Goal: Transaction & Acquisition: Purchase product/service

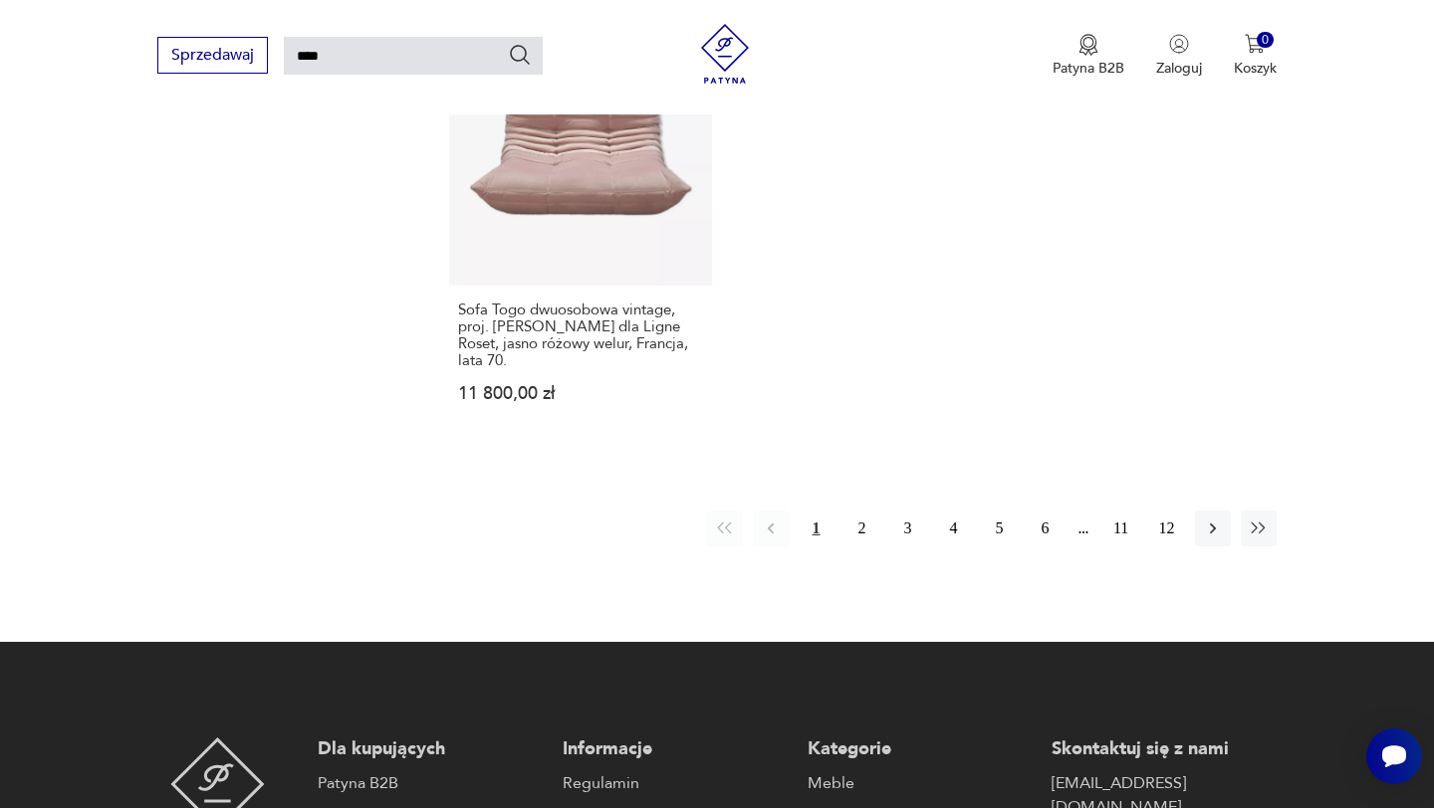
scroll to position [2679, 0]
click at [861, 510] on button "2" at bounding box center [862, 528] width 36 height 36
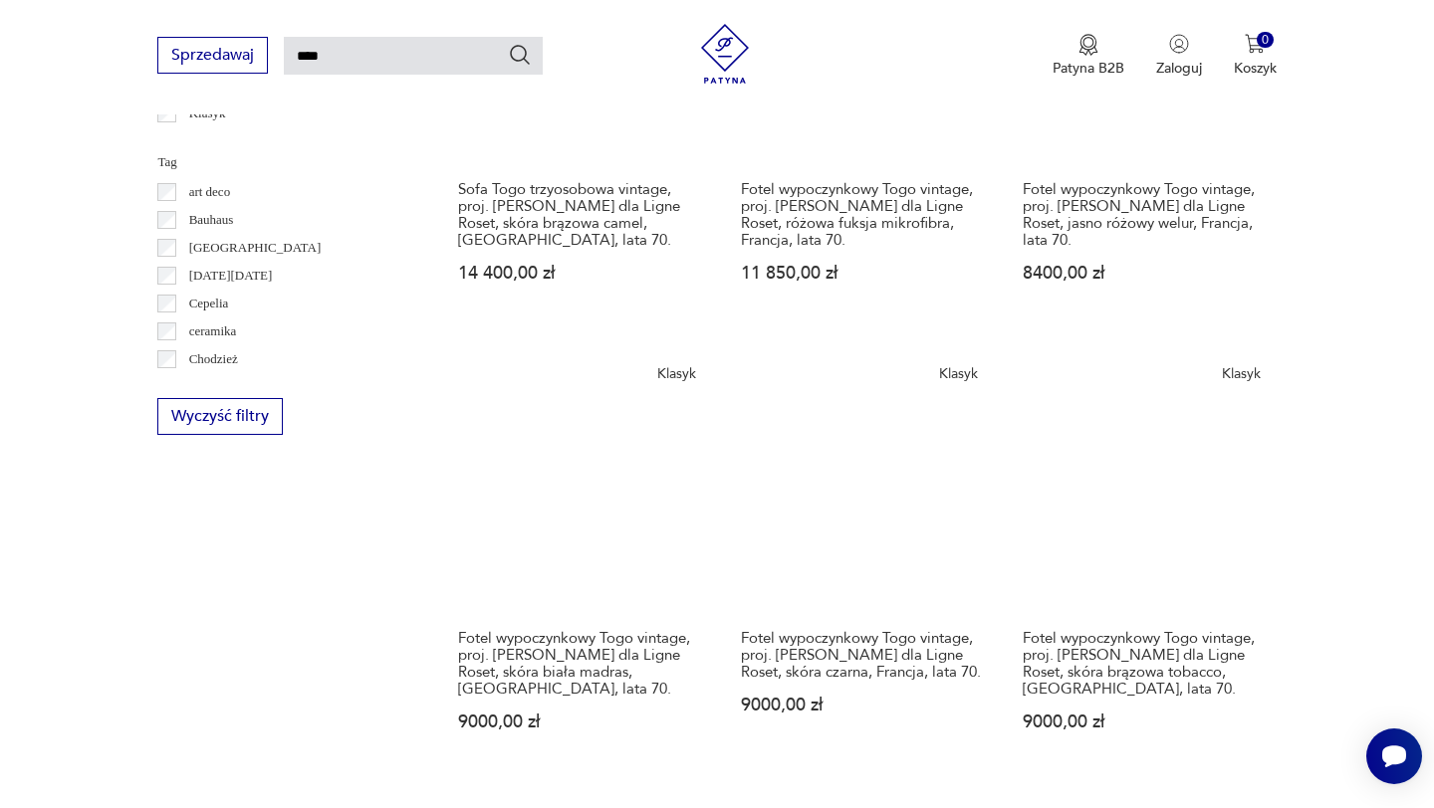
scroll to position [982, 0]
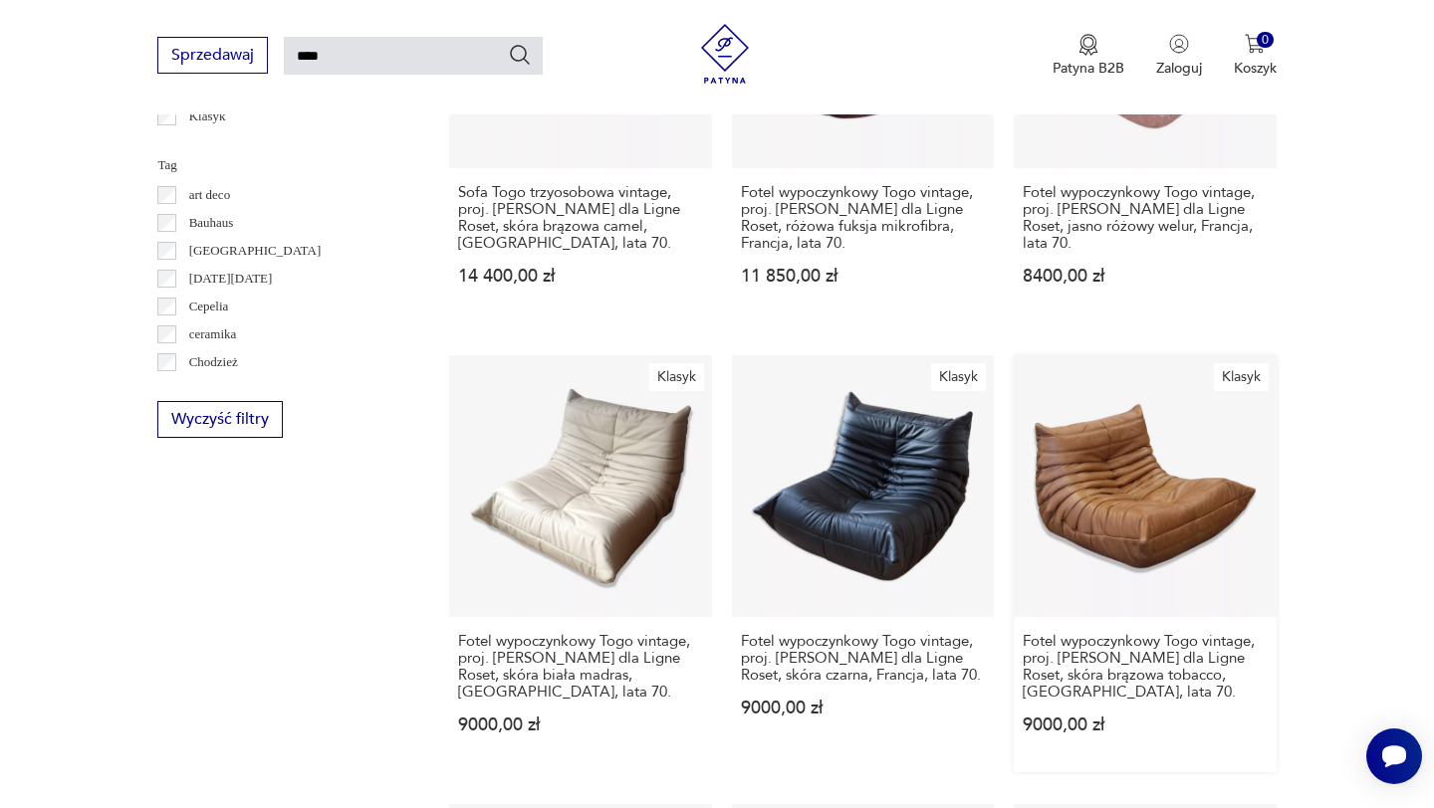
click at [1066, 461] on link "Klasyk Fotel wypoczynkowy [GEOGRAPHIC_DATA] vintage, proj. [PERSON_NAME] dla Li…" at bounding box center [1145, 563] width 262 height 417
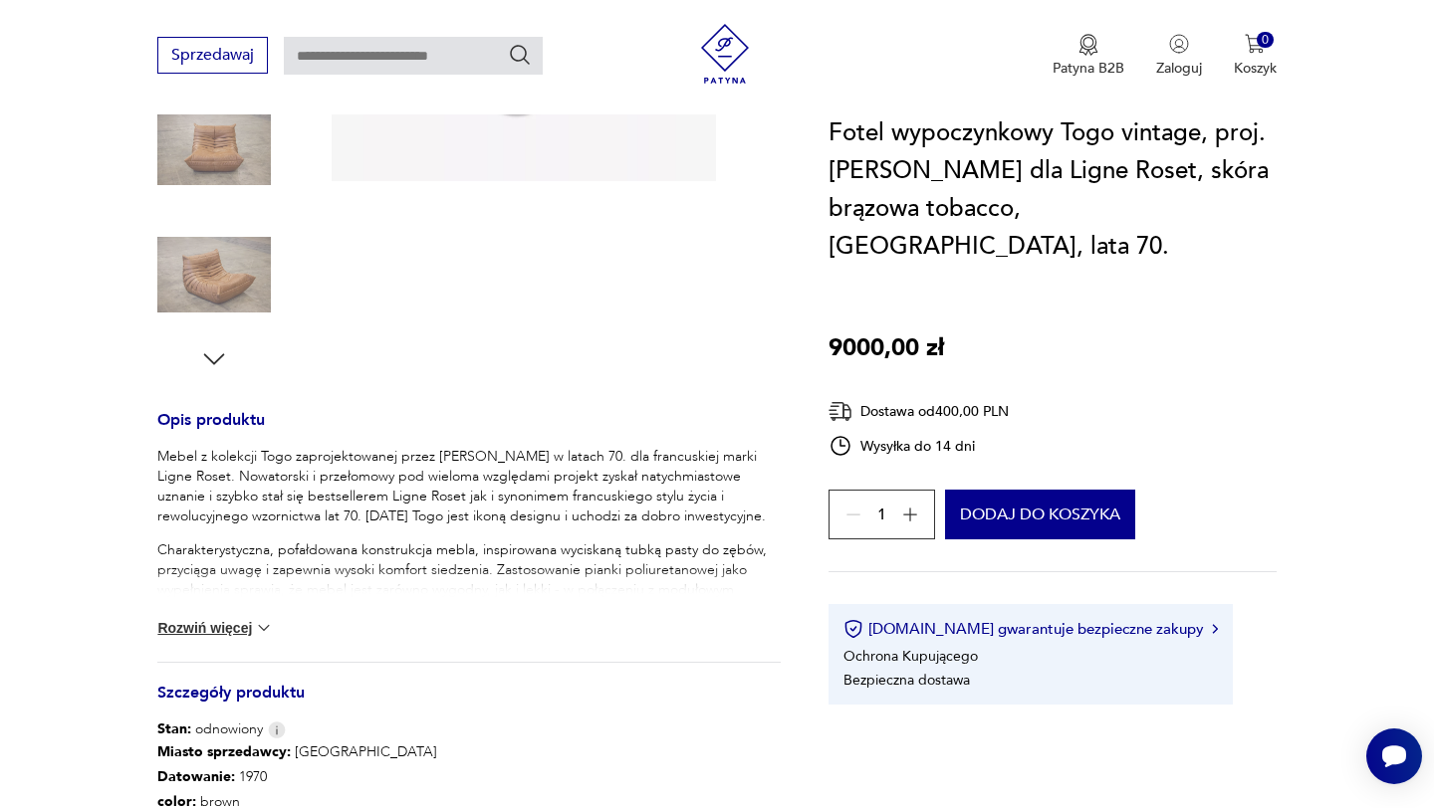
scroll to position [556, 0]
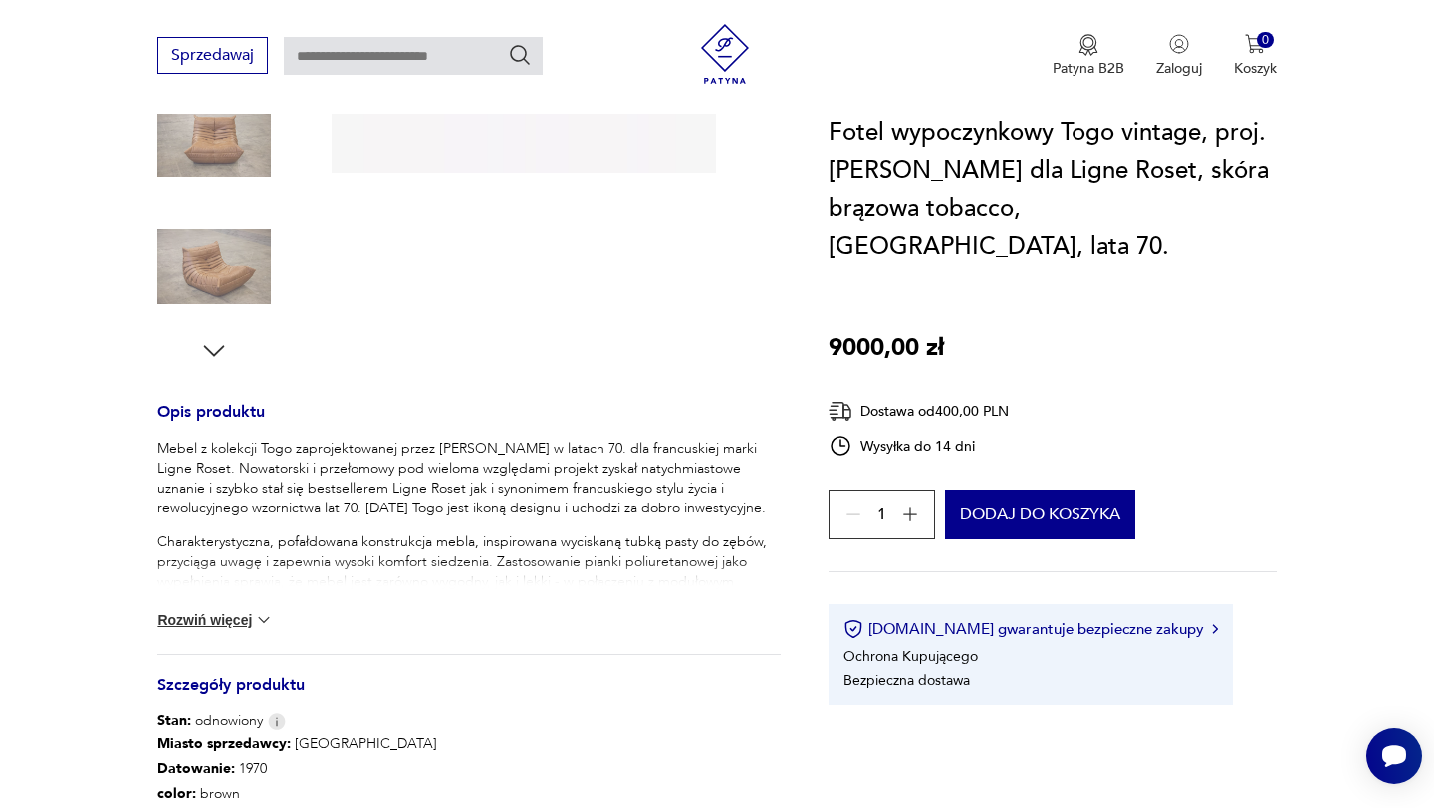
click at [231, 610] on button "Rozwiń więcej" at bounding box center [214, 620] width 115 height 20
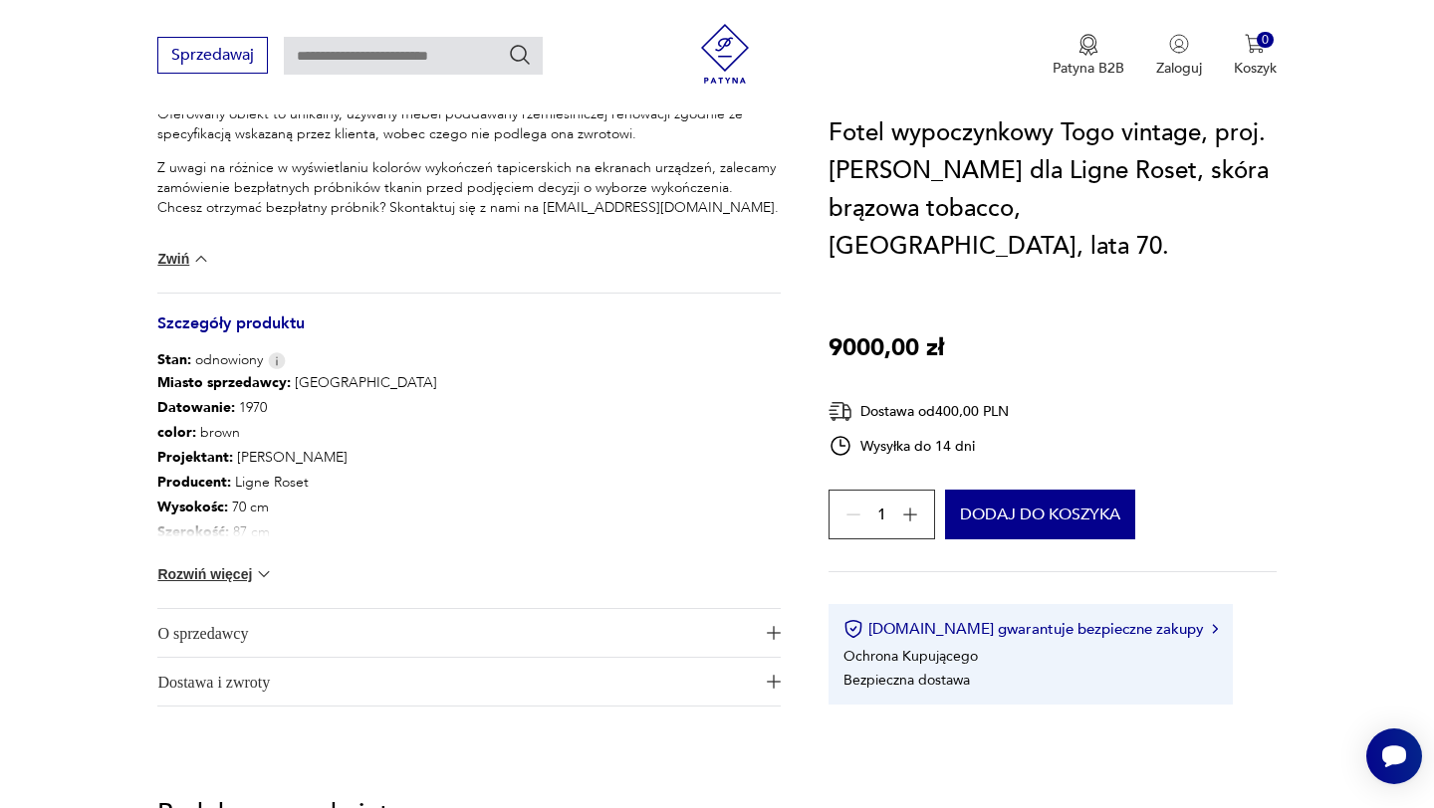
scroll to position [1305, 0]
click at [256, 564] on img at bounding box center [264, 574] width 20 height 20
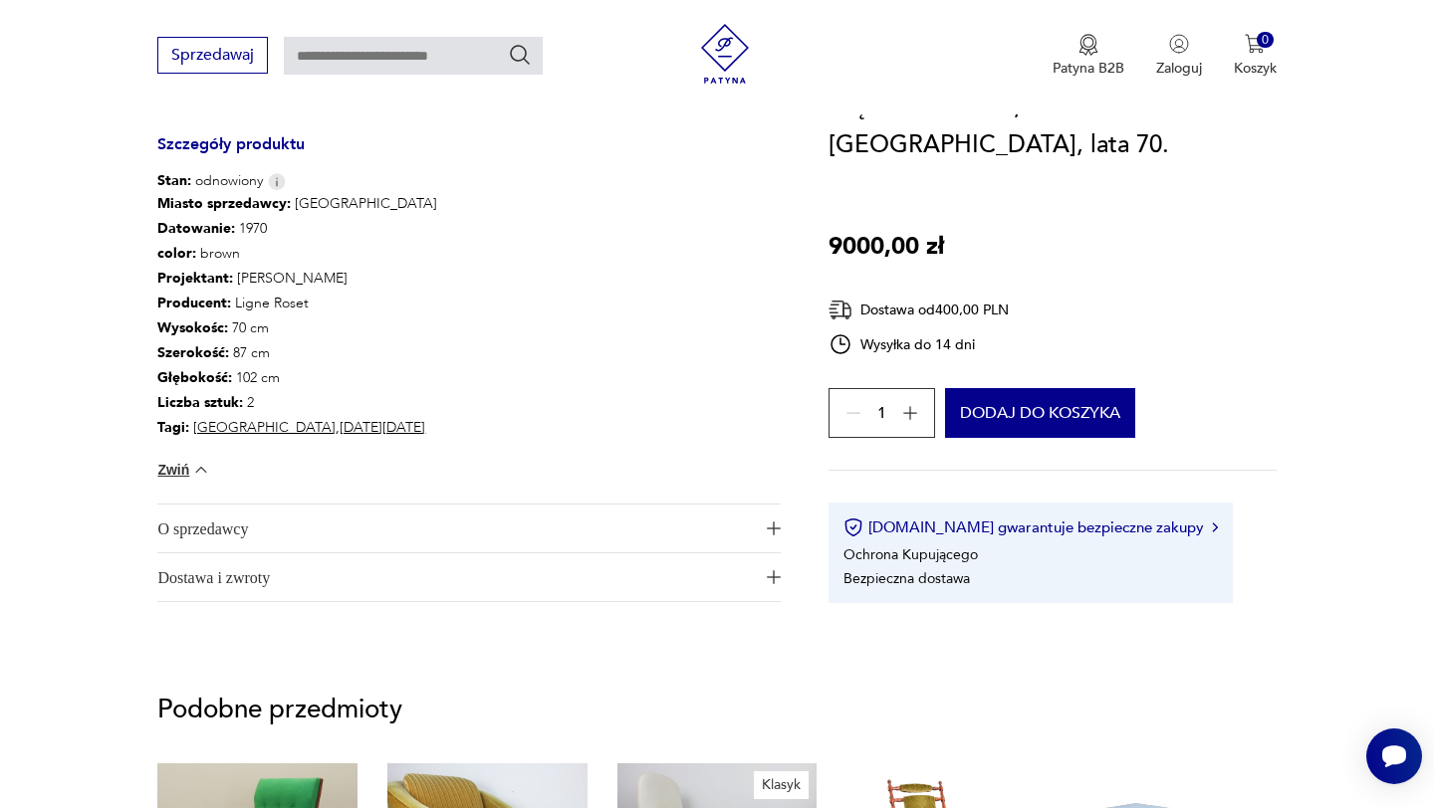
scroll to position [1493, 0]
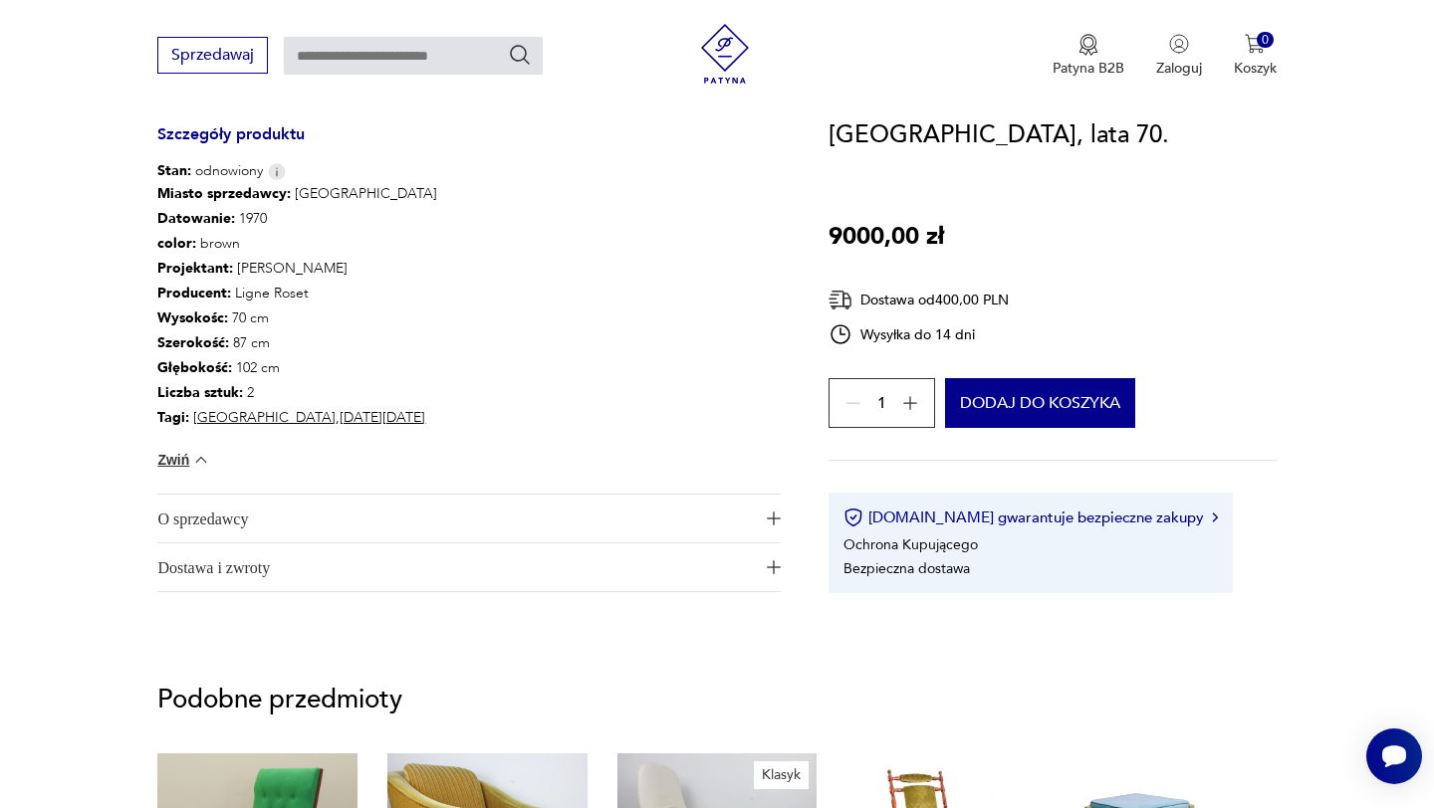
click at [768, 512] on img "button" at bounding box center [774, 519] width 14 height 14
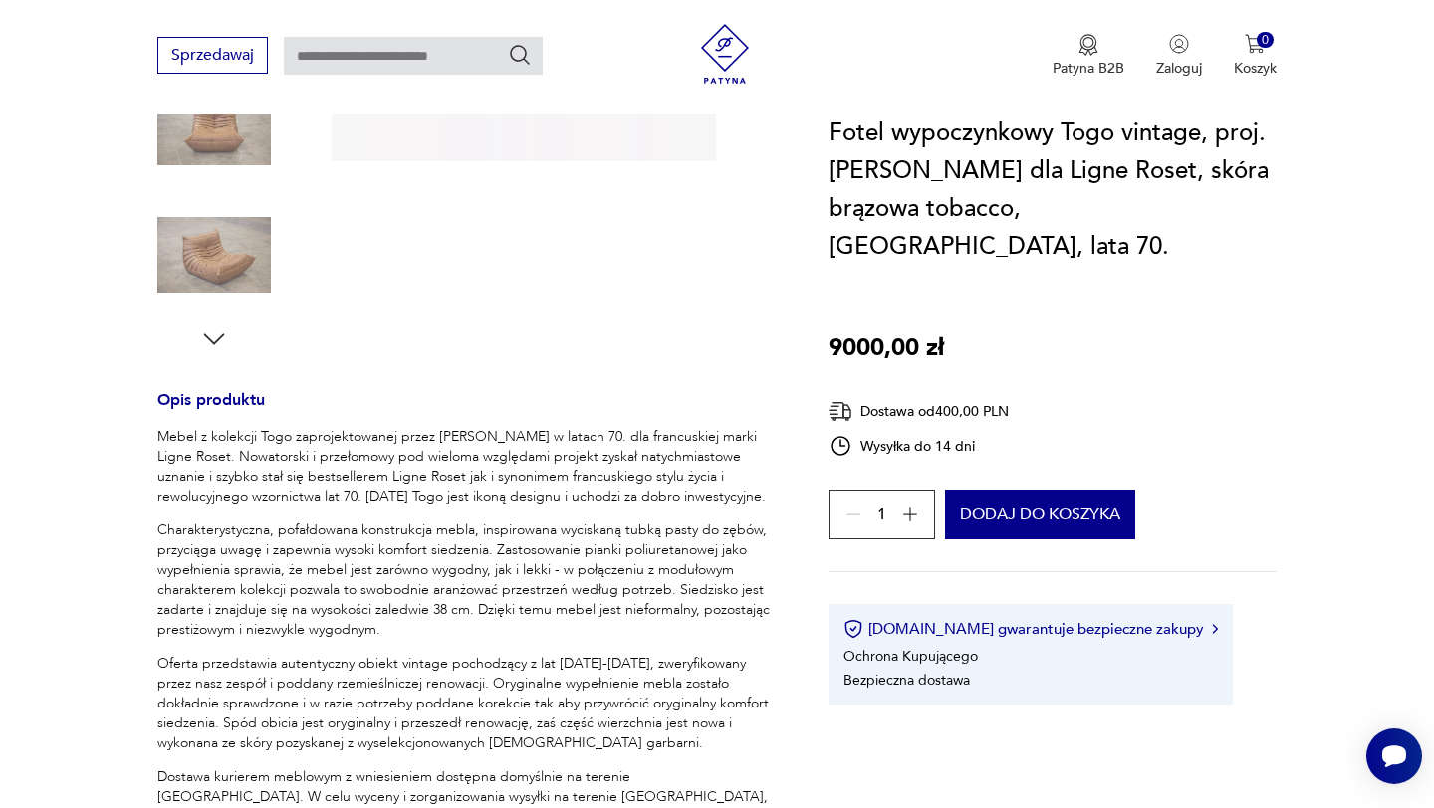
scroll to position [0, 0]
